Goal: Information Seeking & Learning: Learn about a topic

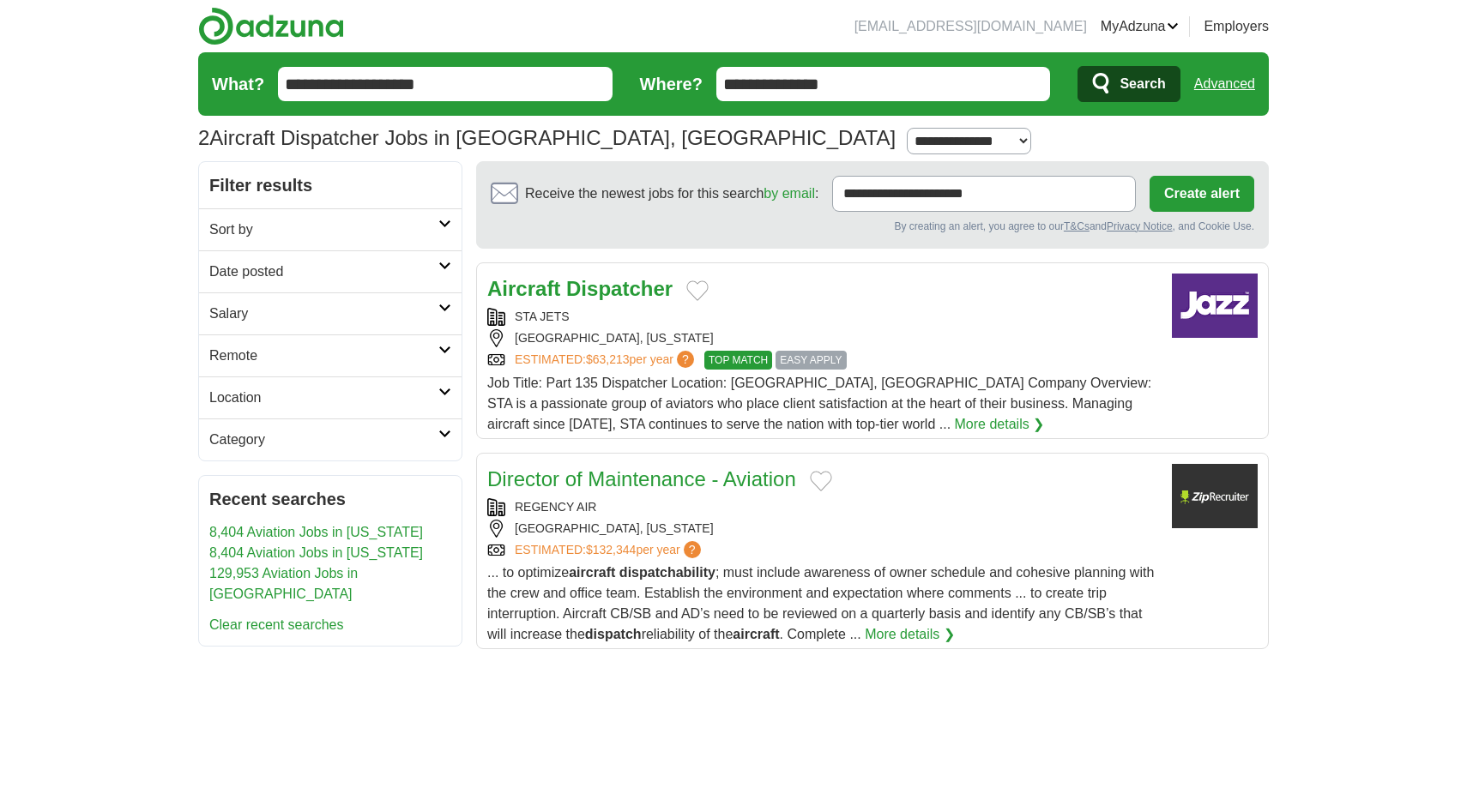
click at [724, 326] on div "STA JETS" at bounding box center [823, 316] width 671 height 18
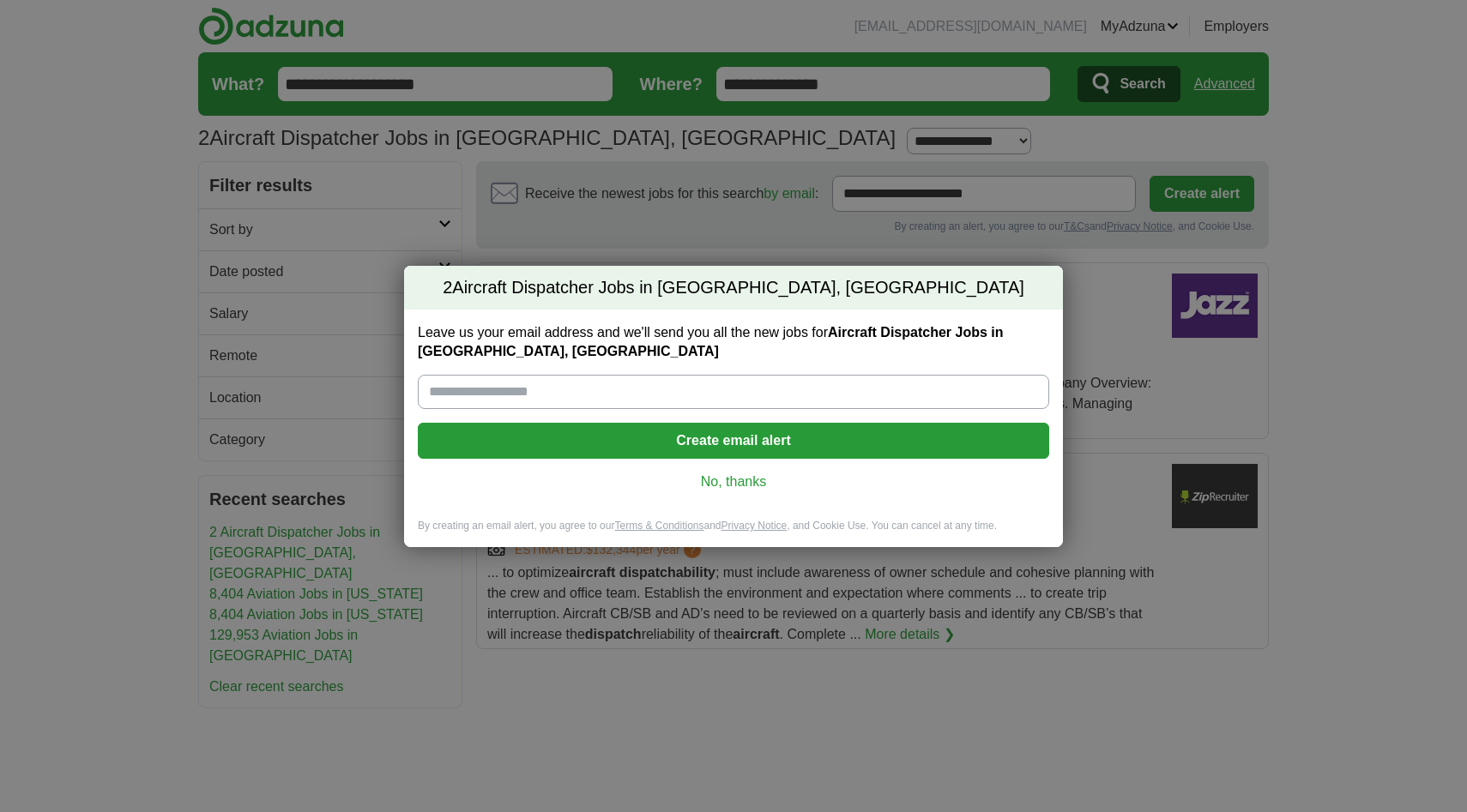
click at [715, 485] on link "No, thanks" at bounding box center [733, 482] width 604 height 19
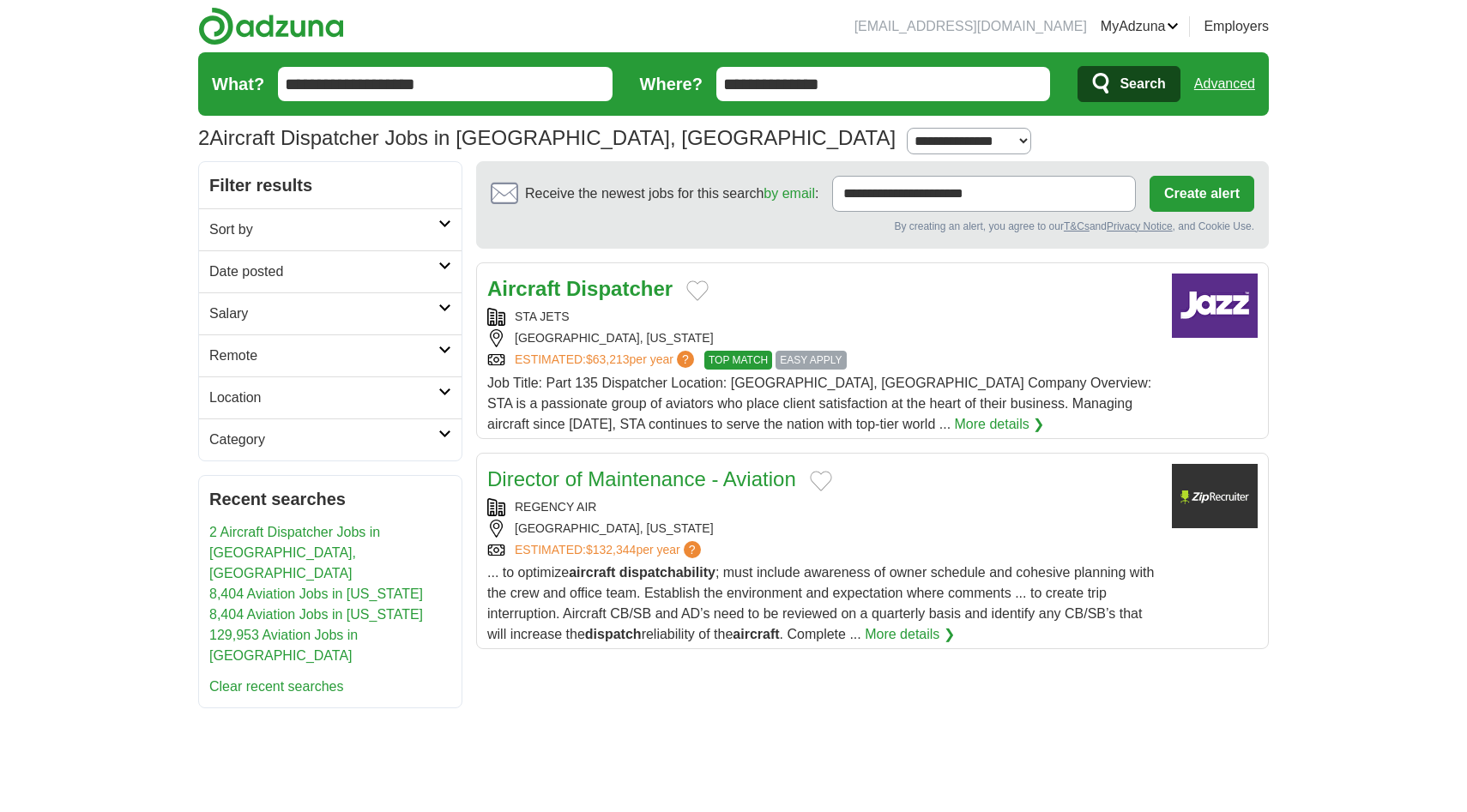
click at [268, 434] on h2 "Category" at bounding box center [324, 440] width 229 height 21
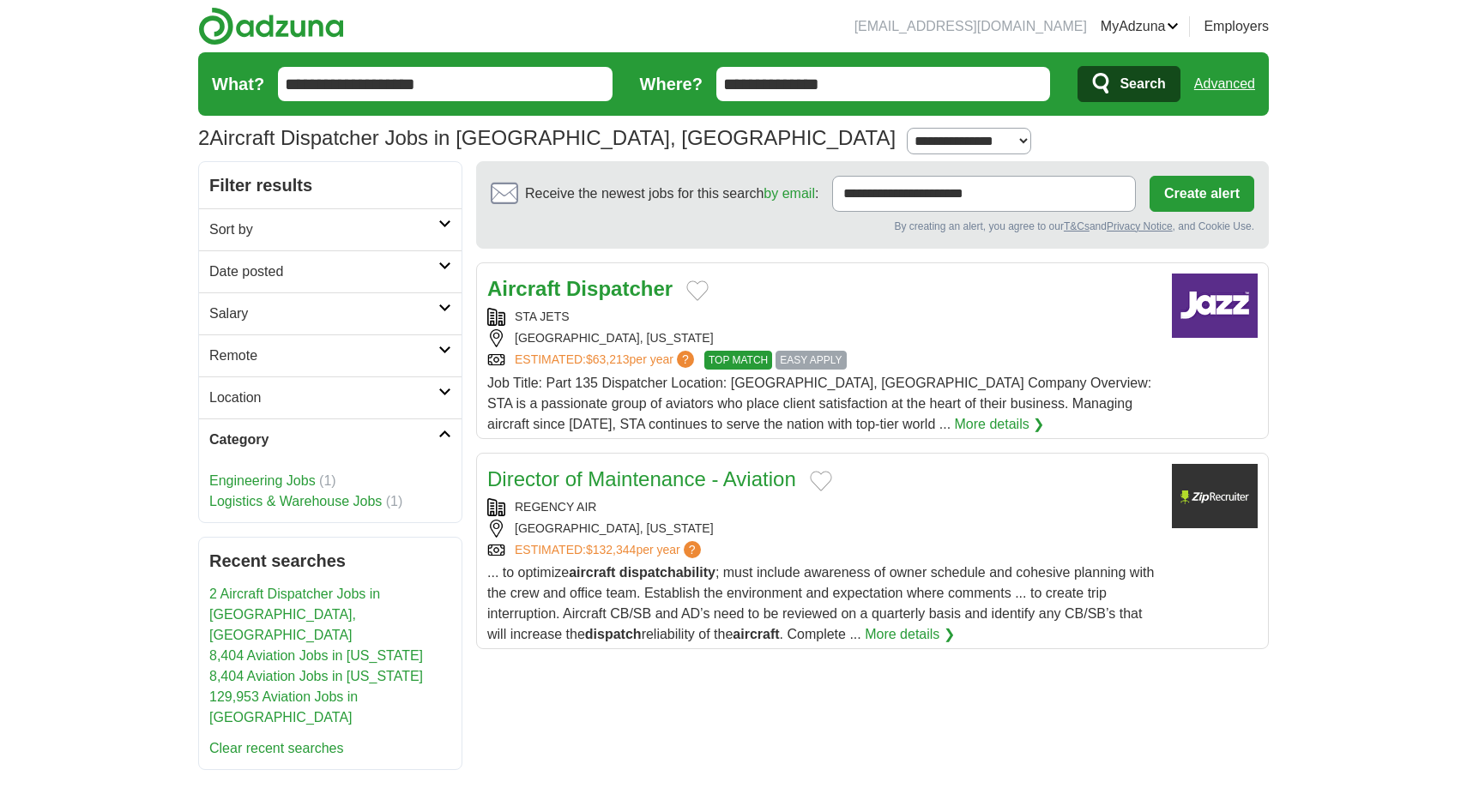
click at [268, 434] on h2 "Category" at bounding box center [324, 440] width 229 height 21
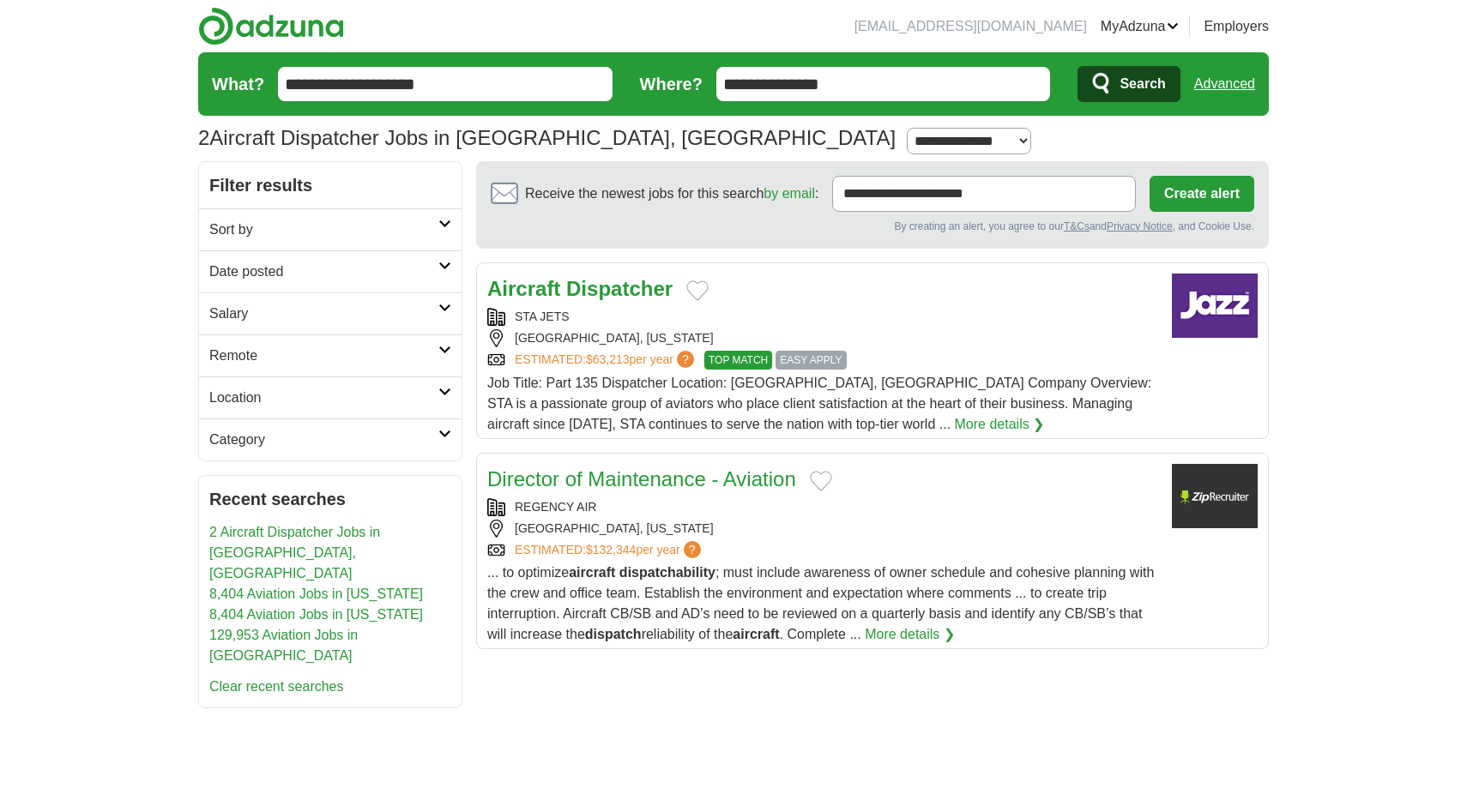
click at [610, 353] on span "$63,213" at bounding box center [607, 359] width 44 height 13
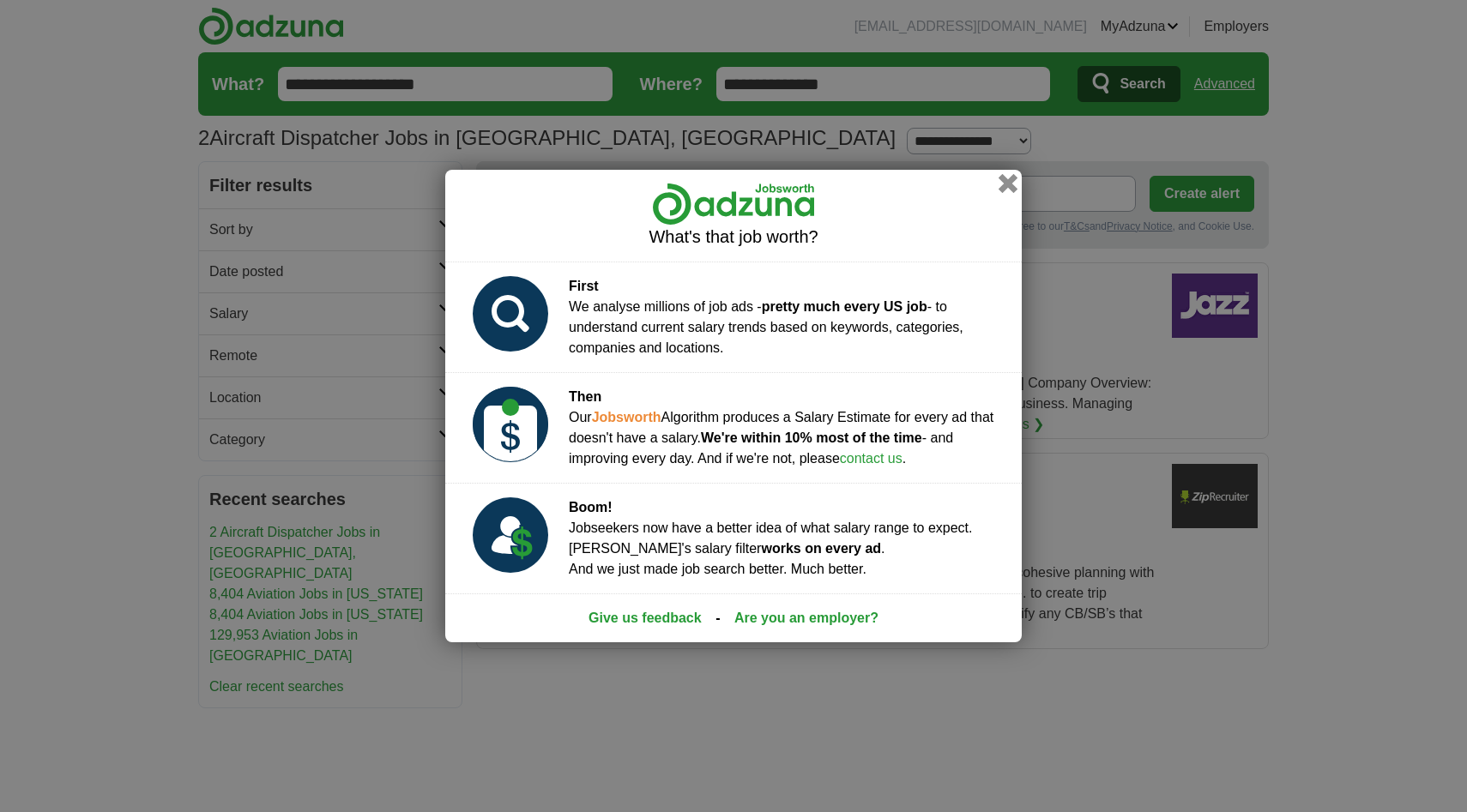
click at [1009, 174] on button "button" at bounding box center [1008, 184] width 19 height 19
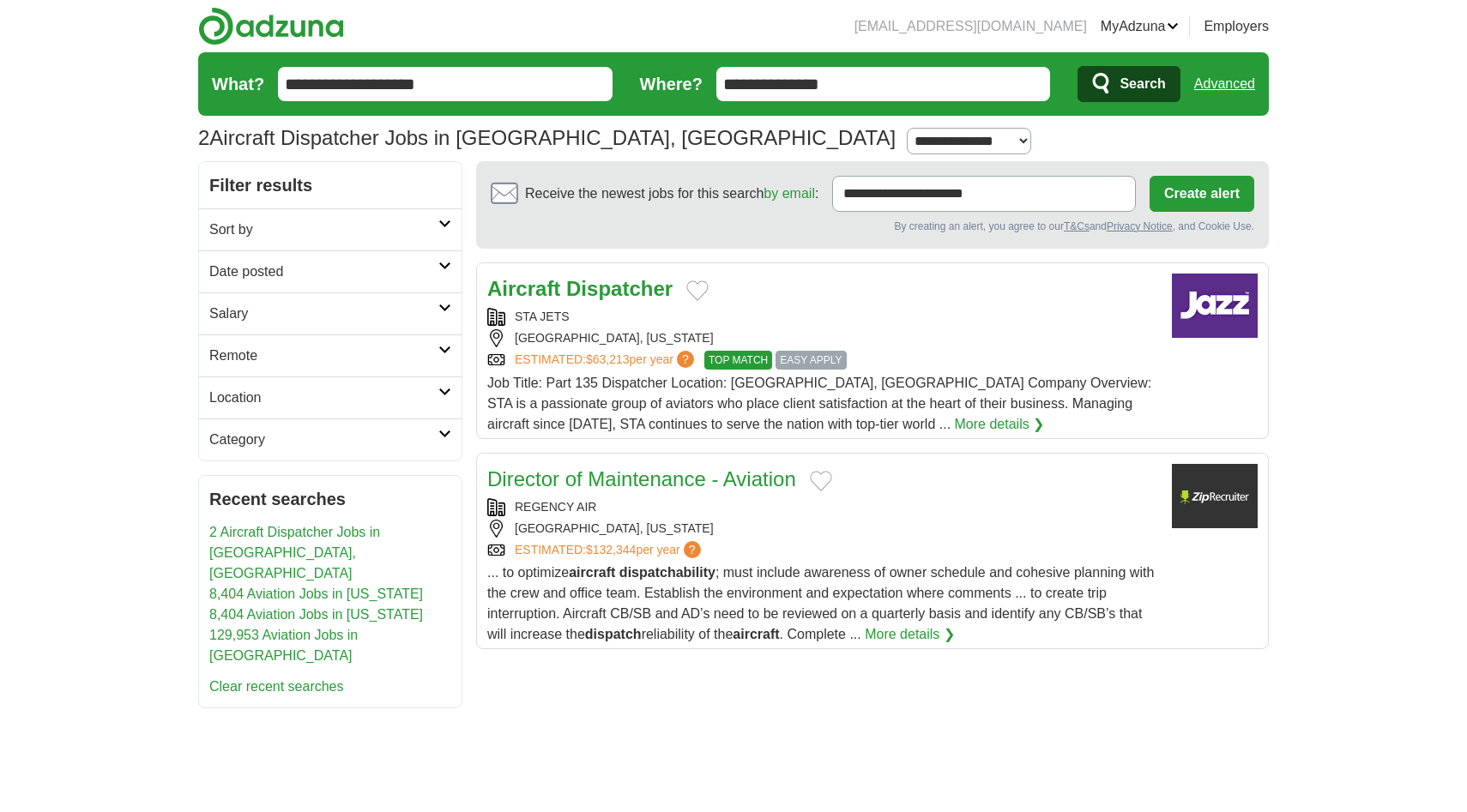
click at [700, 286] on button "Add to favorite jobs" at bounding box center [697, 291] width 22 height 21
click at [777, 301] on div "Aircraft Dispatcher" at bounding box center [823, 288] width 671 height 30
